Goal: Information Seeking & Learning: Find specific fact

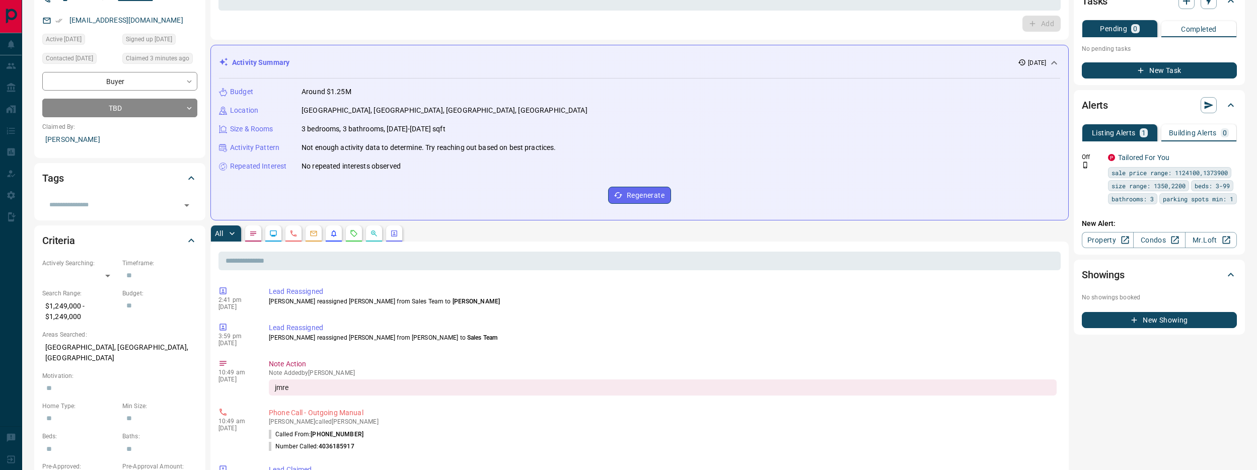
scroll to position [109, 0]
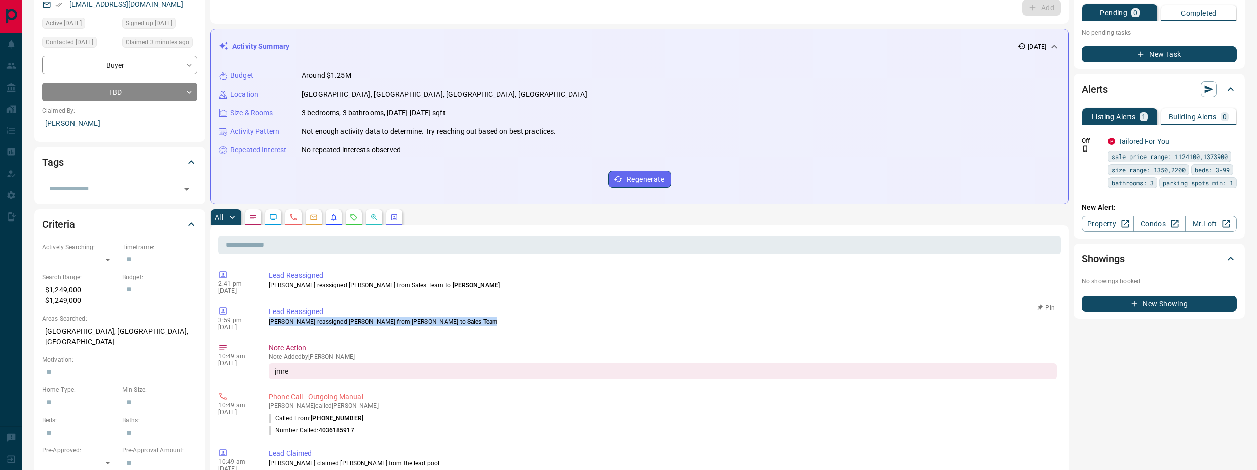
drag, startPoint x: 459, startPoint y: 320, endPoint x: 264, endPoint y: 322, distance: 195.3
click at [264, 322] on div "3:59 pm [DATE] Lead Reassigned [PERSON_NAME] reassigned [PERSON_NAME] from [PER…" at bounding box center [639, 318] width 842 height 30
copy p "[PERSON_NAME] reassigned [PERSON_NAME] from [PERSON_NAME] to Sales Team"
drag, startPoint x: 253, startPoint y: 328, endPoint x: 225, endPoint y: 321, distance: 28.4
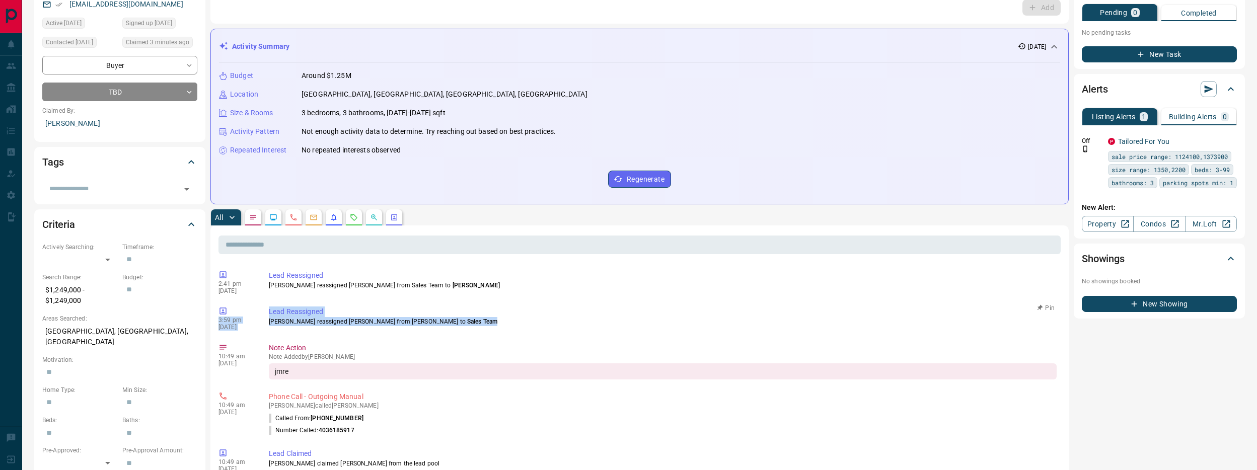
drag, startPoint x: 445, startPoint y: 322, endPoint x: 459, endPoint y: 323, distance: 13.1
click at [467, 322] on span "Sales Team" at bounding box center [482, 321] width 30 height 7
drag, startPoint x: 446, startPoint y: 319, endPoint x: 396, endPoint y: 321, distance: 50.4
click at [391, 321] on p "[PERSON_NAME] reassigned [PERSON_NAME] from [PERSON_NAME] to Sales Team" at bounding box center [663, 321] width 788 height 9
click at [484, 323] on p "[PERSON_NAME] reassigned [PERSON_NAME] from [PERSON_NAME] to Sales Team" at bounding box center [663, 321] width 788 height 9
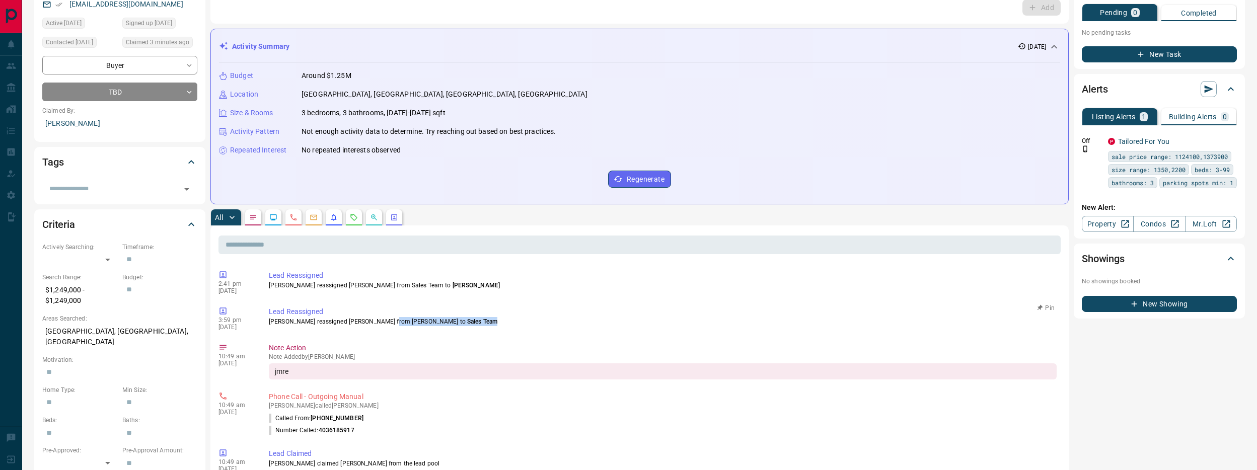
drag, startPoint x: 460, startPoint y: 320, endPoint x: 389, endPoint y: 321, distance: 71.0
click at [389, 321] on p "[PERSON_NAME] reassigned [PERSON_NAME] from [PERSON_NAME] to Sales Team" at bounding box center [663, 321] width 788 height 9
copy p "[PERSON_NAME] to Sales Team"
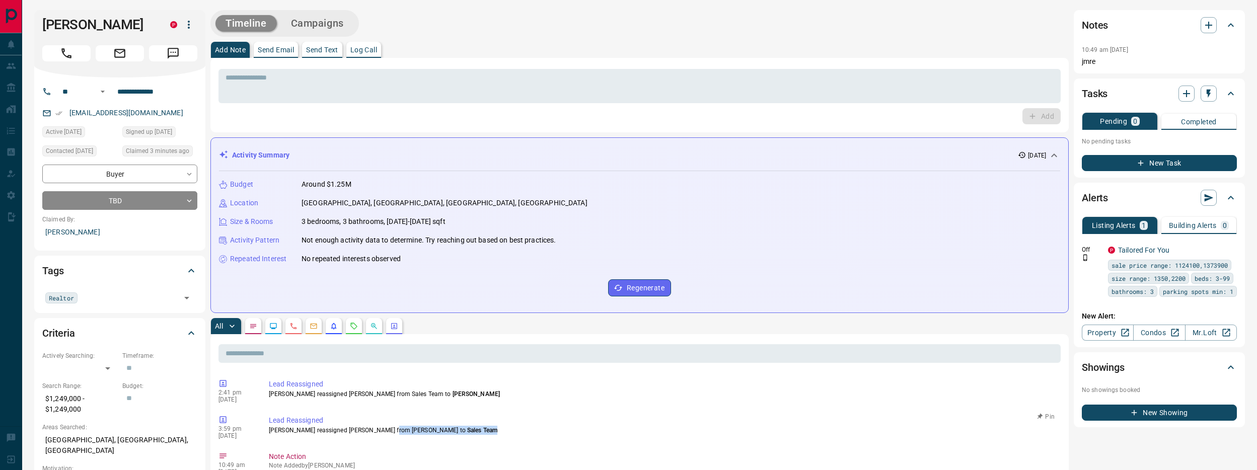
click at [476, 429] on p "[PERSON_NAME] reassigned [PERSON_NAME] from [PERSON_NAME] to Sales Team" at bounding box center [663, 430] width 788 height 9
drag, startPoint x: 455, startPoint y: 428, endPoint x: 417, endPoint y: 385, distance: 57.8
click at [445, 428] on p "[PERSON_NAME] reassigned [PERSON_NAME] from [PERSON_NAME] to Sales Team" at bounding box center [663, 430] width 788 height 9
copy span "Sales Team"
click at [190, 25] on icon "button" at bounding box center [189, 25] width 12 height 12
